Goal: Transaction & Acquisition: Purchase product/service

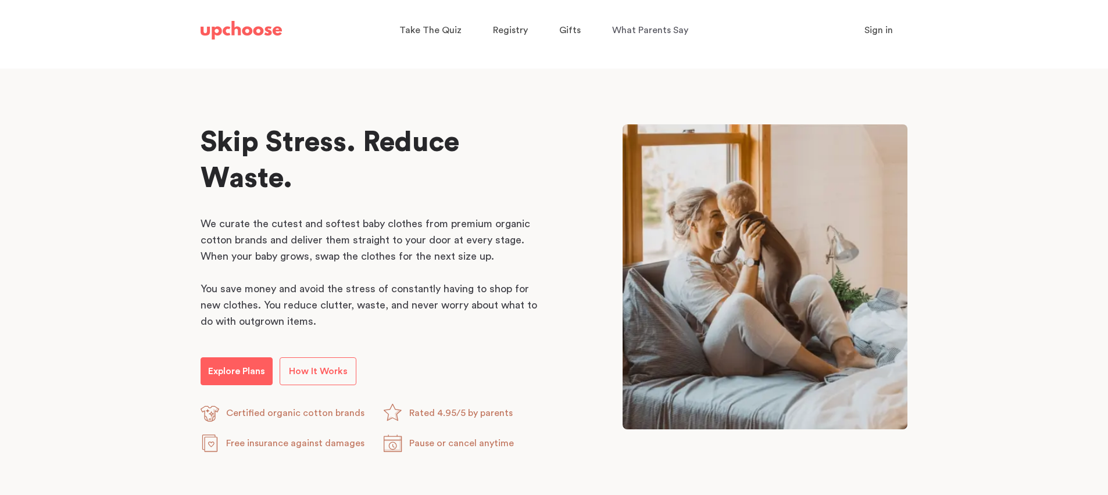
scroll to position [629, 0]
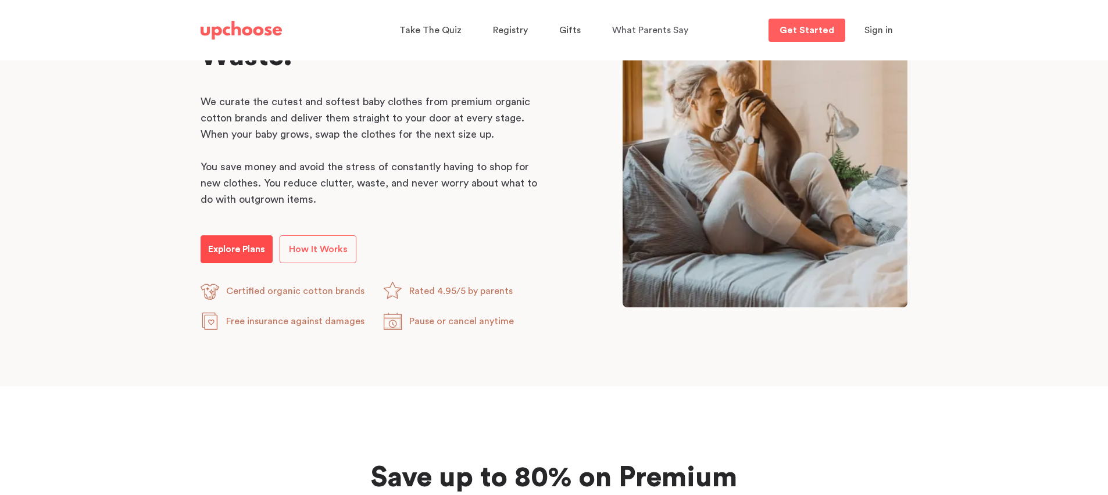
click at [250, 241] on link "Explore Plans" at bounding box center [236, 249] width 72 height 28
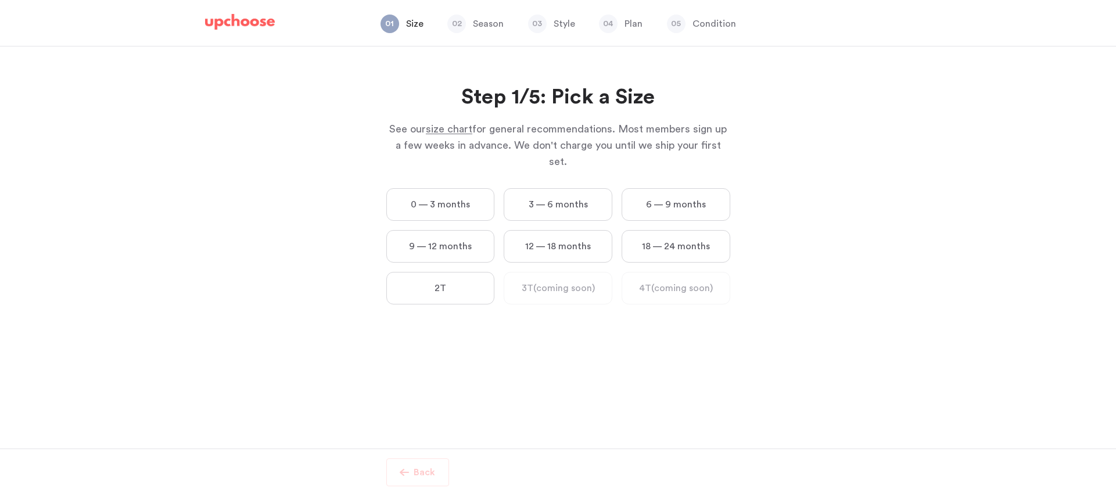
click at [564, 239] on label "12 — 18 months" at bounding box center [558, 246] width 109 height 33
click at [0, 0] on months "12 — 18 months" at bounding box center [0, 0] width 0 height 0
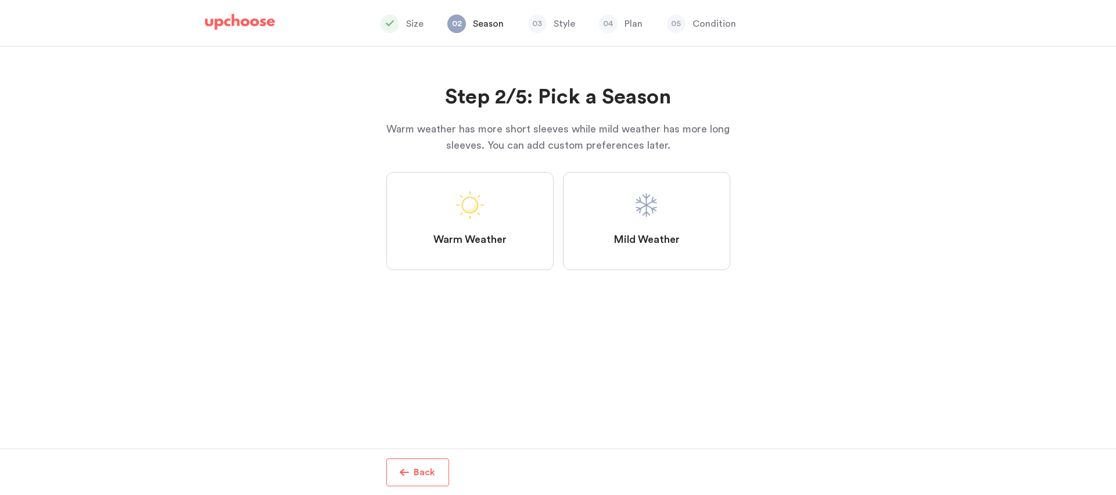
click at [633, 228] on label "Mild Weather" at bounding box center [646, 221] width 167 height 98
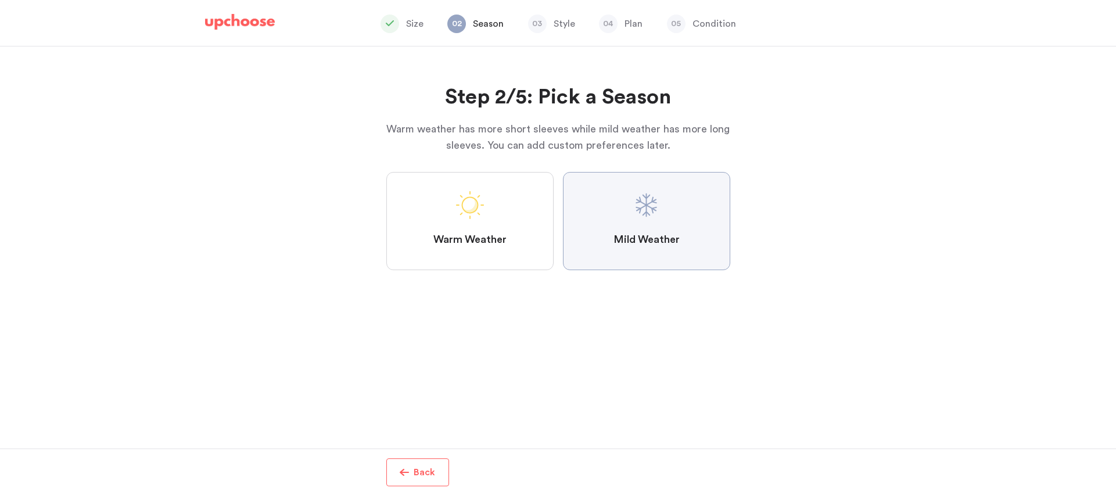
click at [0, 0] on Weather "Mild Weather" at bounding box center [0, 0] width 0 height 0
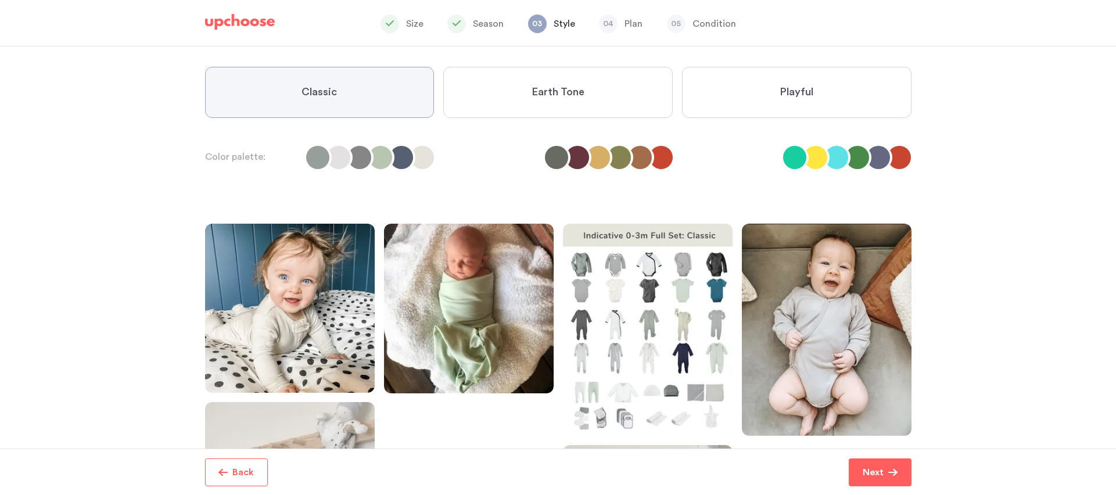
scroll to position [91, 0]
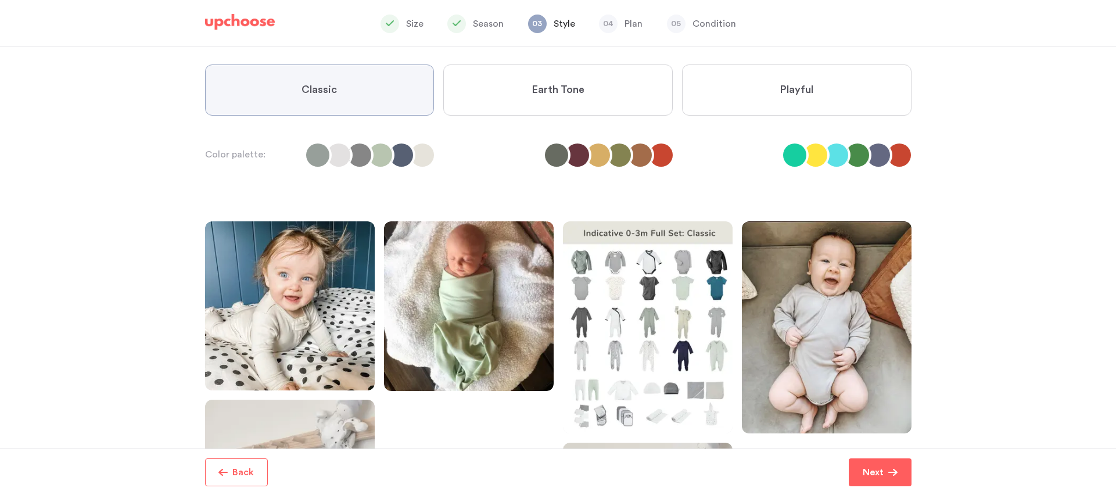
click at [598, 98] on label "Earth Tone" at bounding box center [558, 90] width 230 height 51
click at [0, 0] on Tone "Earth Tone" at bounding box center [0, 0] width 0 height 0
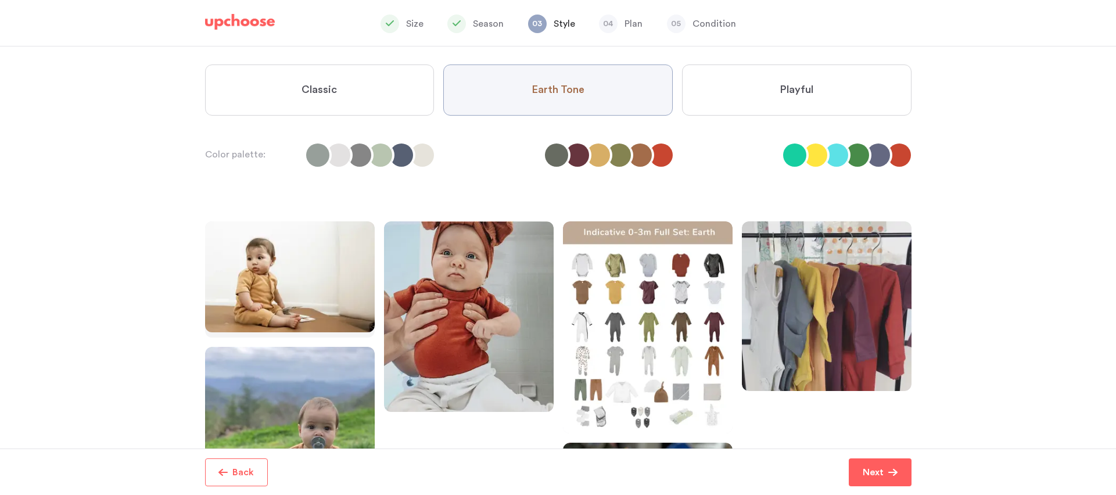
click at [766, 98] on label "Playful" at bounding box center [797, 90] width 230 height 51
click at [0, 0] on input "Playful" at bounding box center [0, 0] width 0 height 0
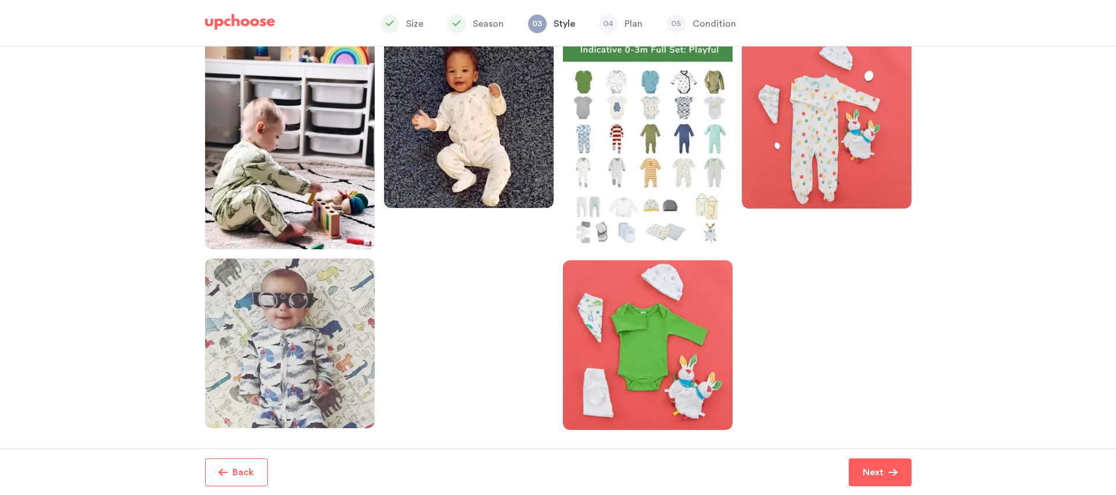
scroll to position [256, 0]
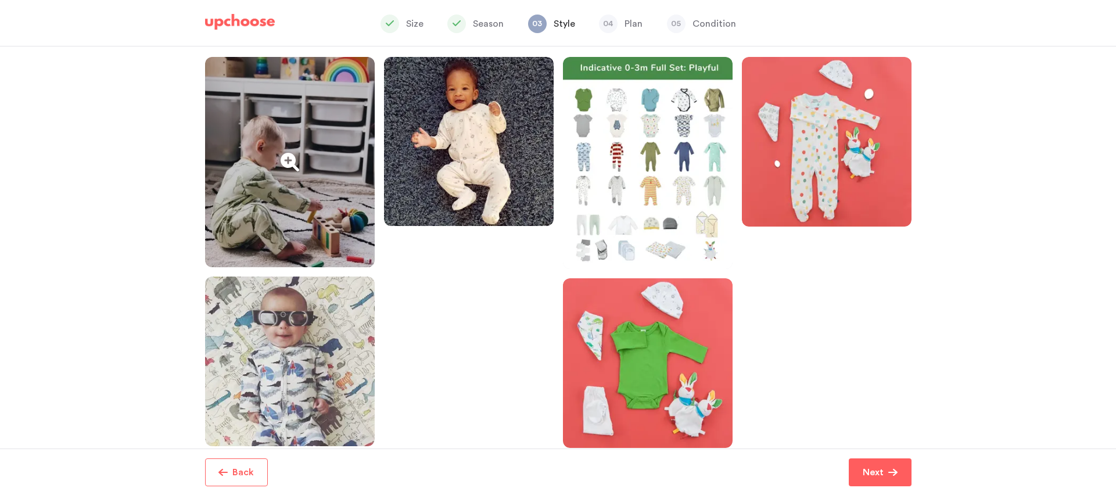
click at [306, 169] on div at bounding box center [290, 162] width 170 height 210
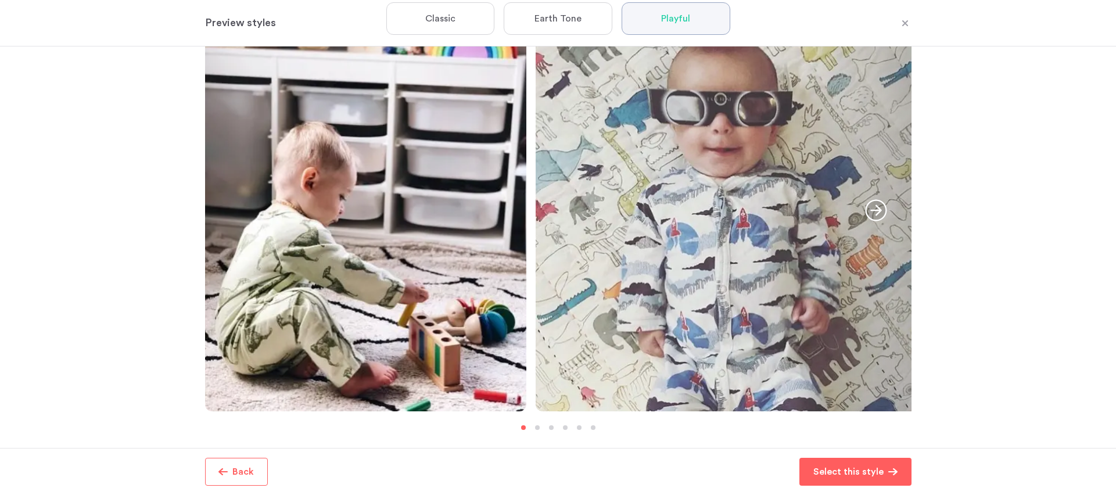
scroll to position [98, 0]
click at [880, 214] on icon "button" at bounding box center [876, 210] width 22 height 22
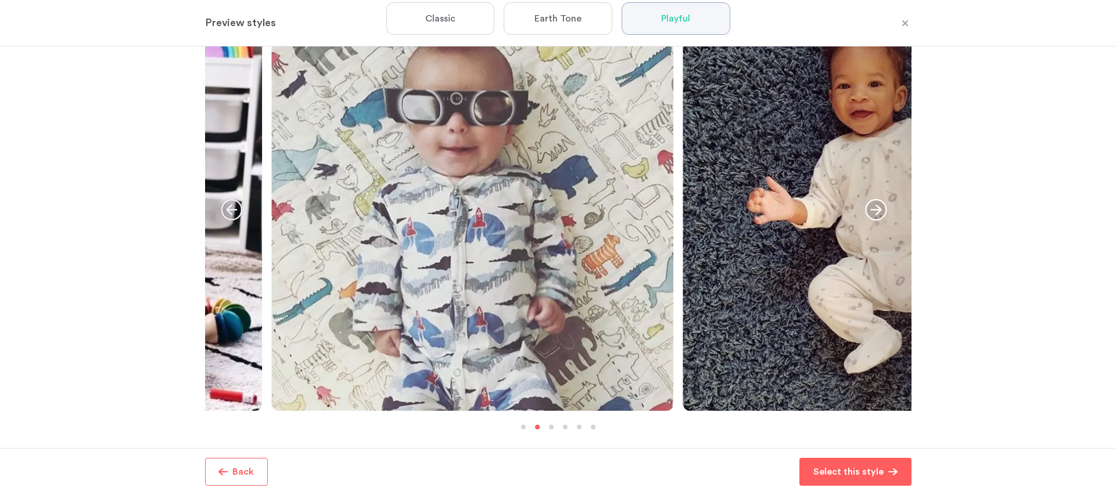
click at [880, 214] on icon "button" at bounding box center [876, 210] width 22 height 22
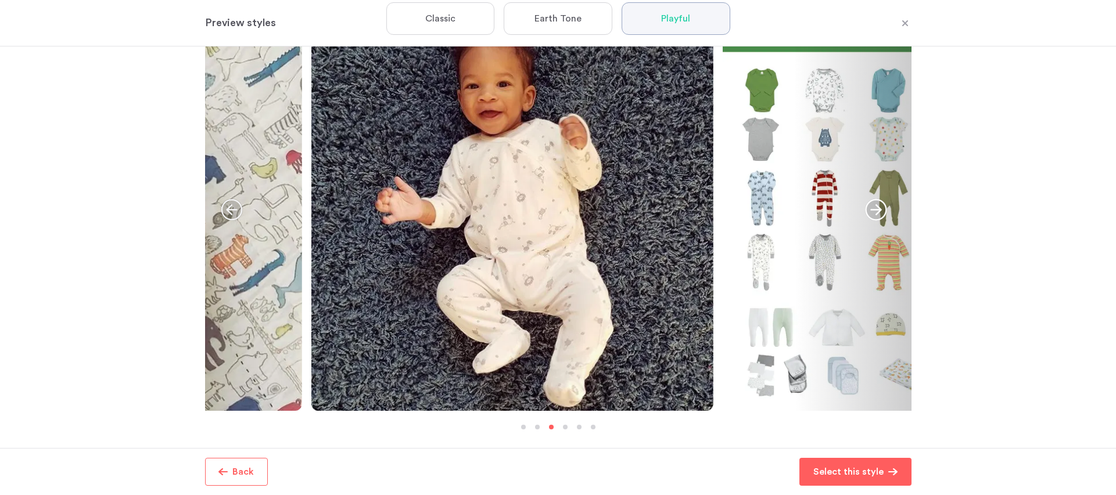
click at [880, 214] on icon "button" at bounding box center [876, 210] width 22 height 22
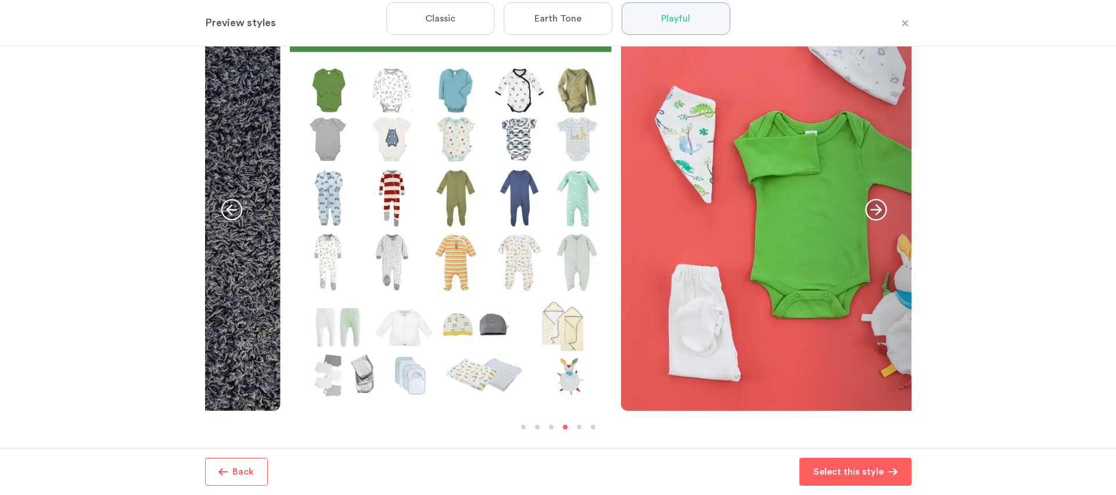
click at [880, 214] on icon "button" at bounding box center [876, 210] width 22 height 22
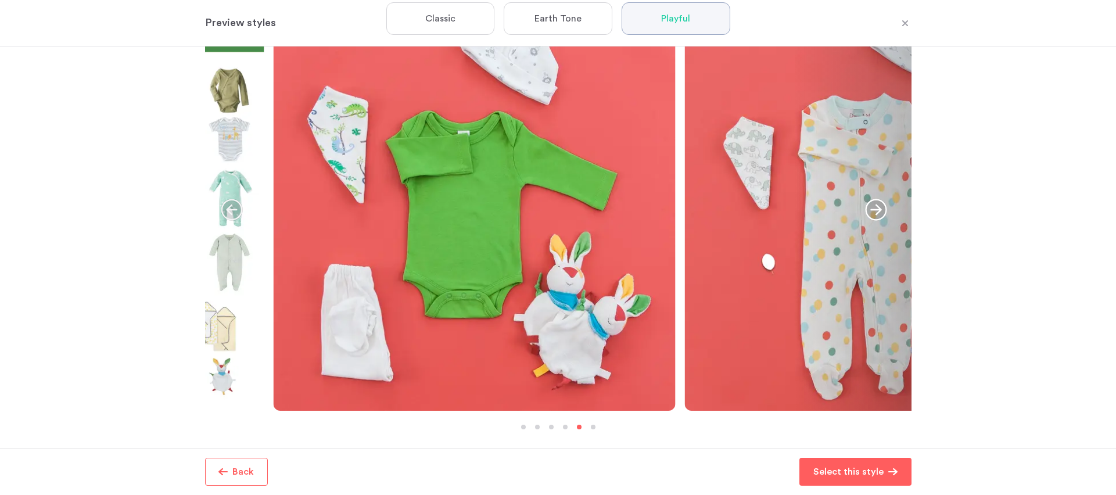
click at [880, 214] on icon "button" at bounding box center [876, 210] width 22 height 22
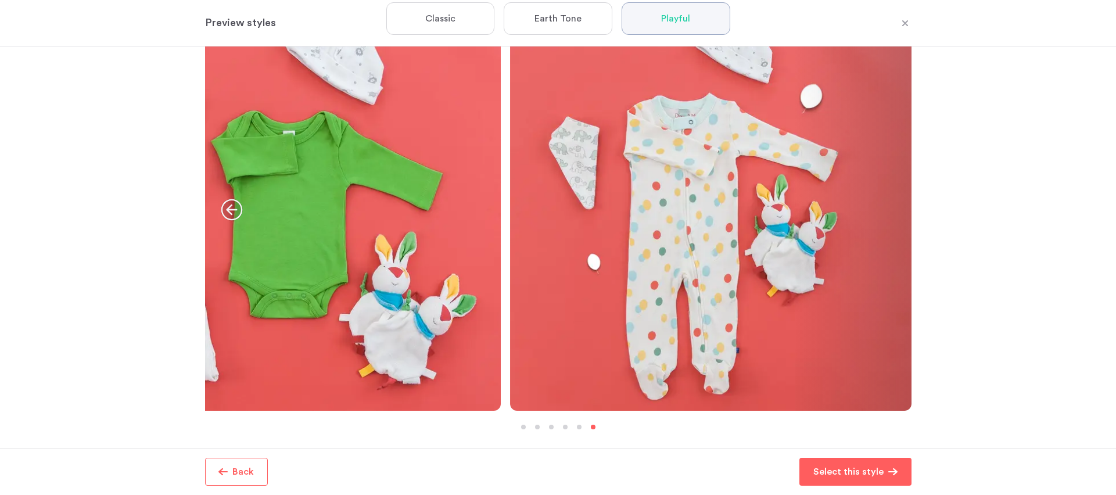
scroll to position [0, 0]
